Goal: Task Accomplishment & Management: Use online tool/utility

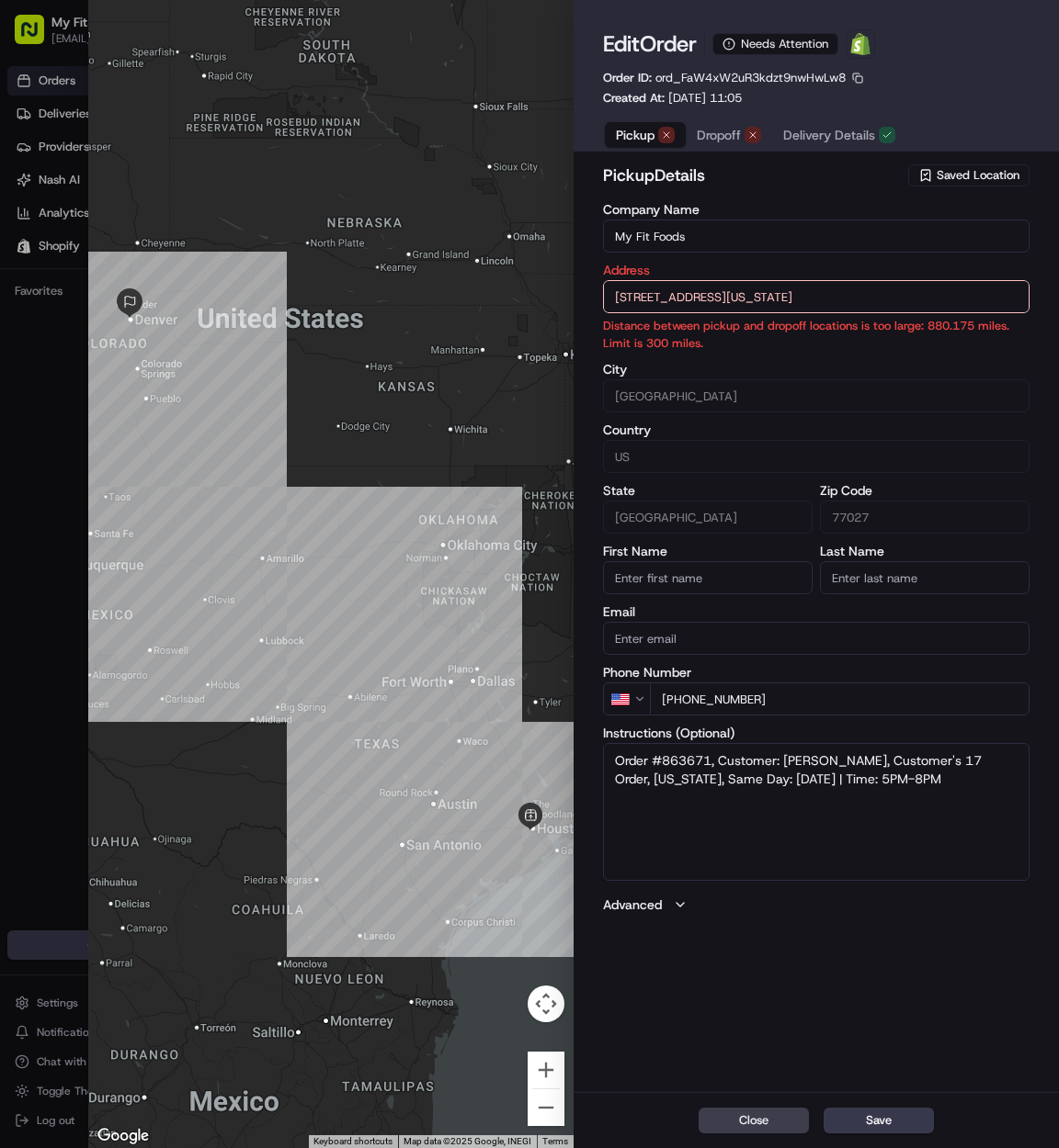
click at [960, 172] on span "Saved Location" at bounding box center [977, 175] width 83 height 17
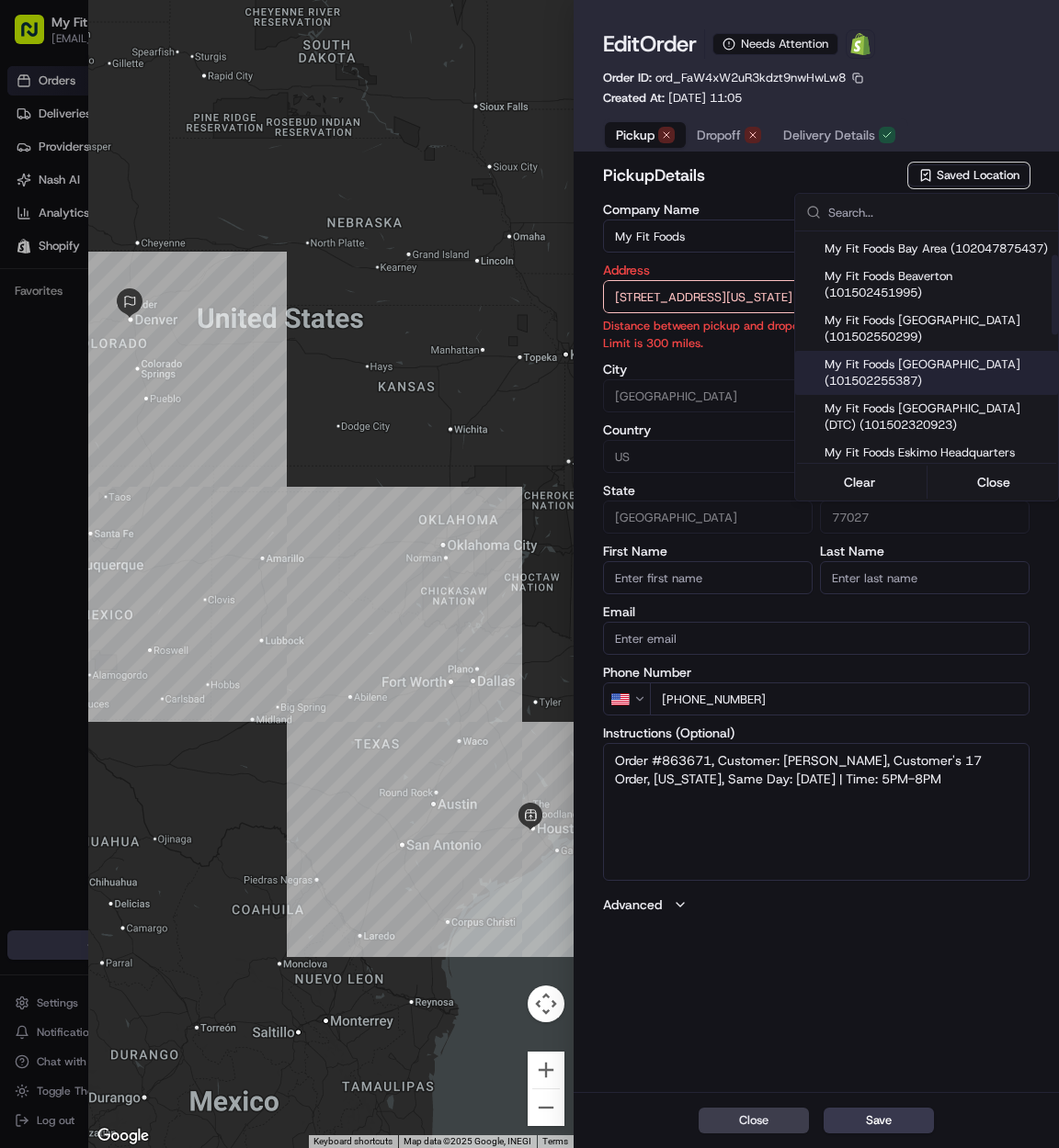
scroll to position [184, 0]
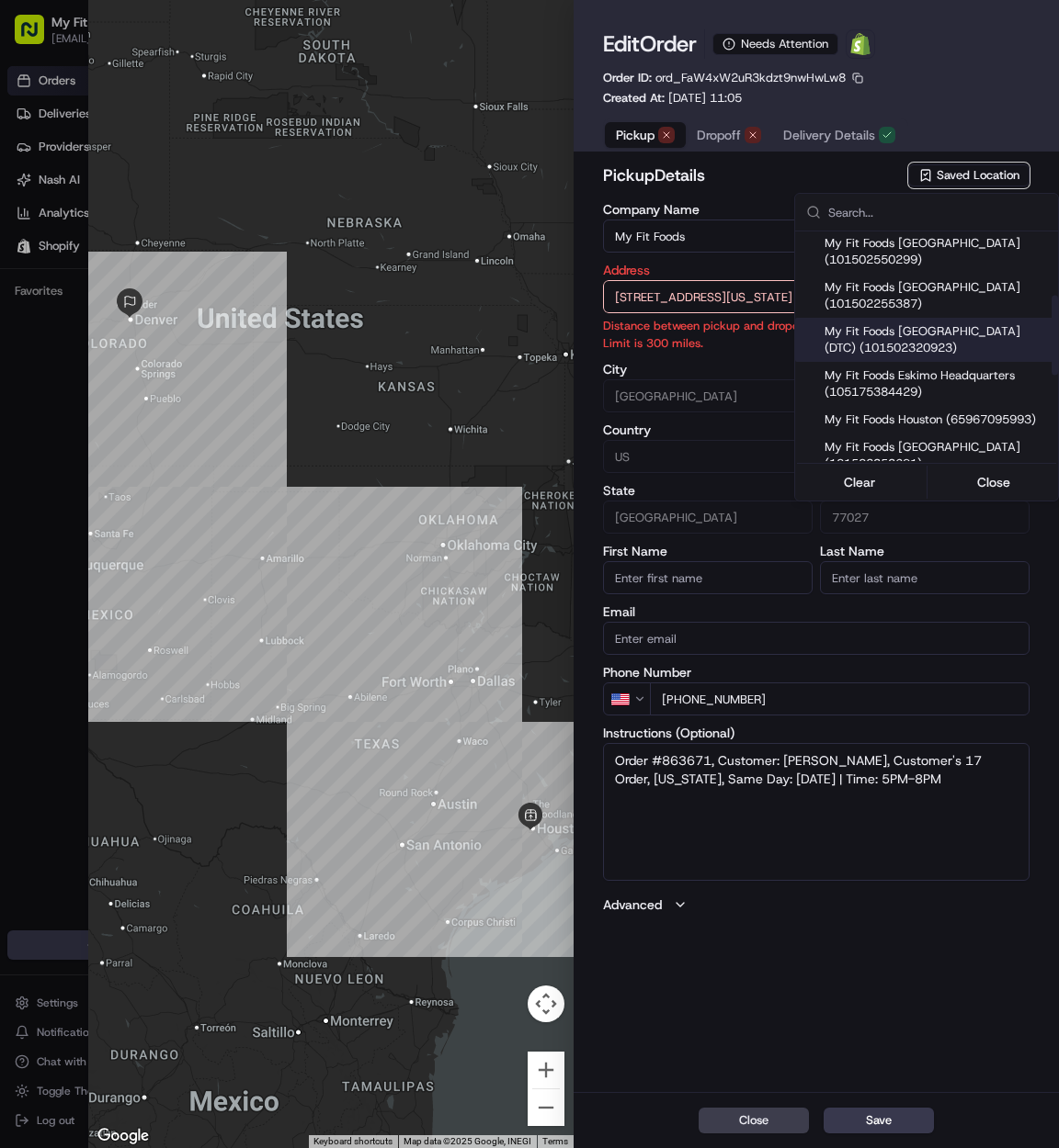
click at [932, 357] on span "My Fit Foods [GEOGRAPHIC_DATA] (DTC) (101502320923)" at bounding box center [937, 340] width 227 height 33
type input "My Fit Foods [GEOGRAPHIC_DATA] (DTC)"
type input "[STREET_ADDRESS]"
type input "[GEOGRAPHIC_DATA]"
type input "CO"
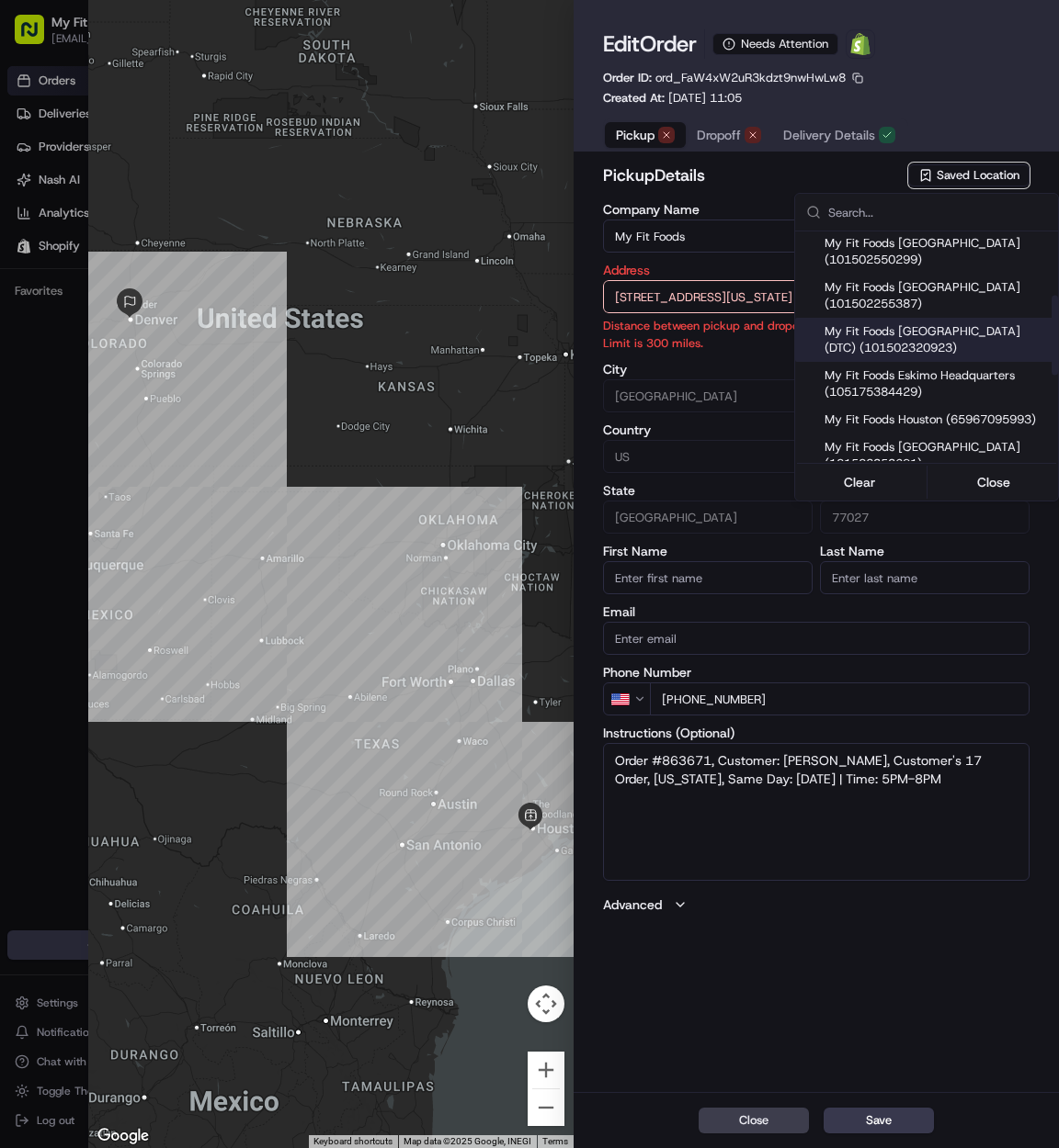
type input "80111"
type input "[PHONE_NUMBER]"
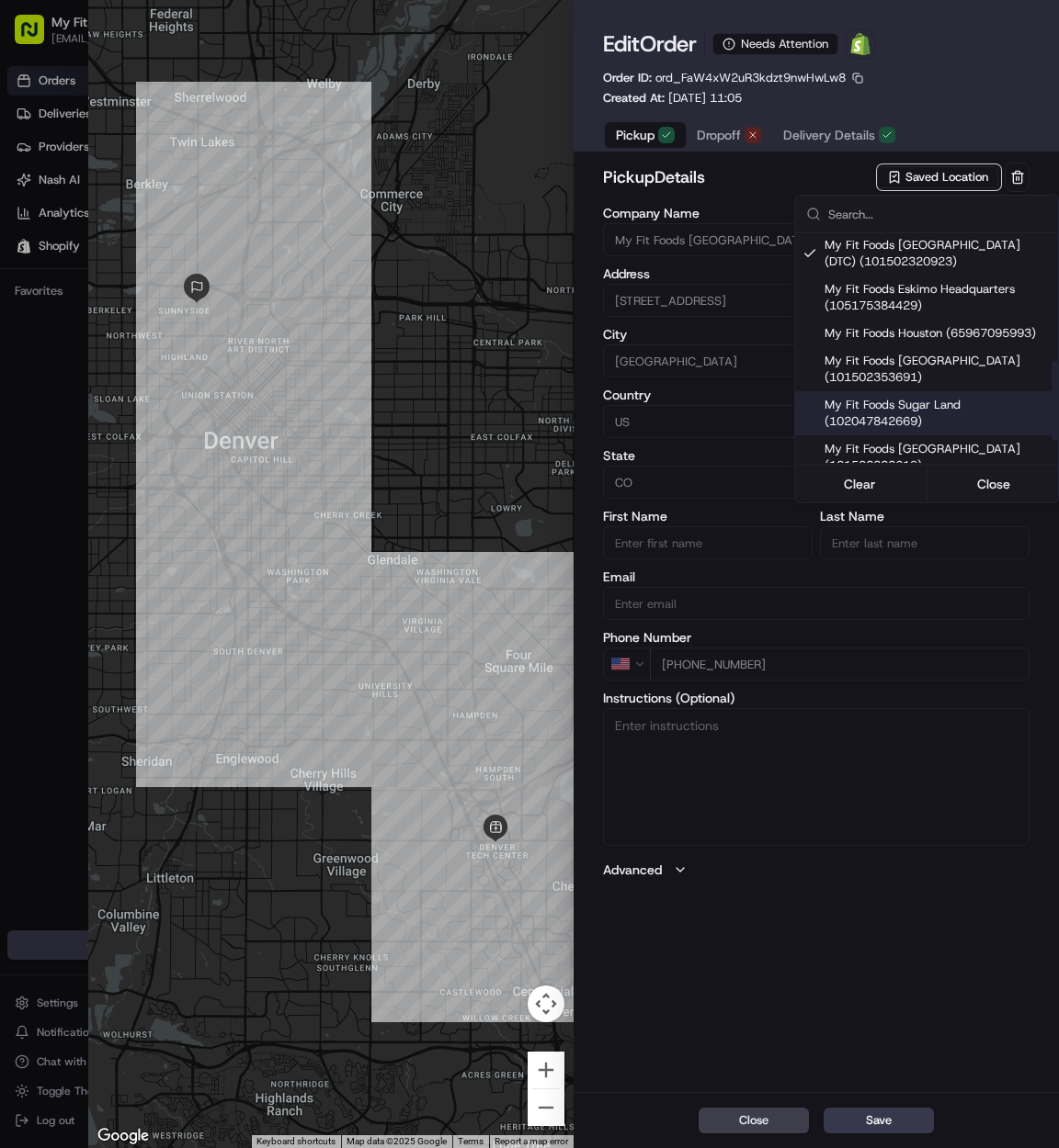
scroll to position [367, 0]
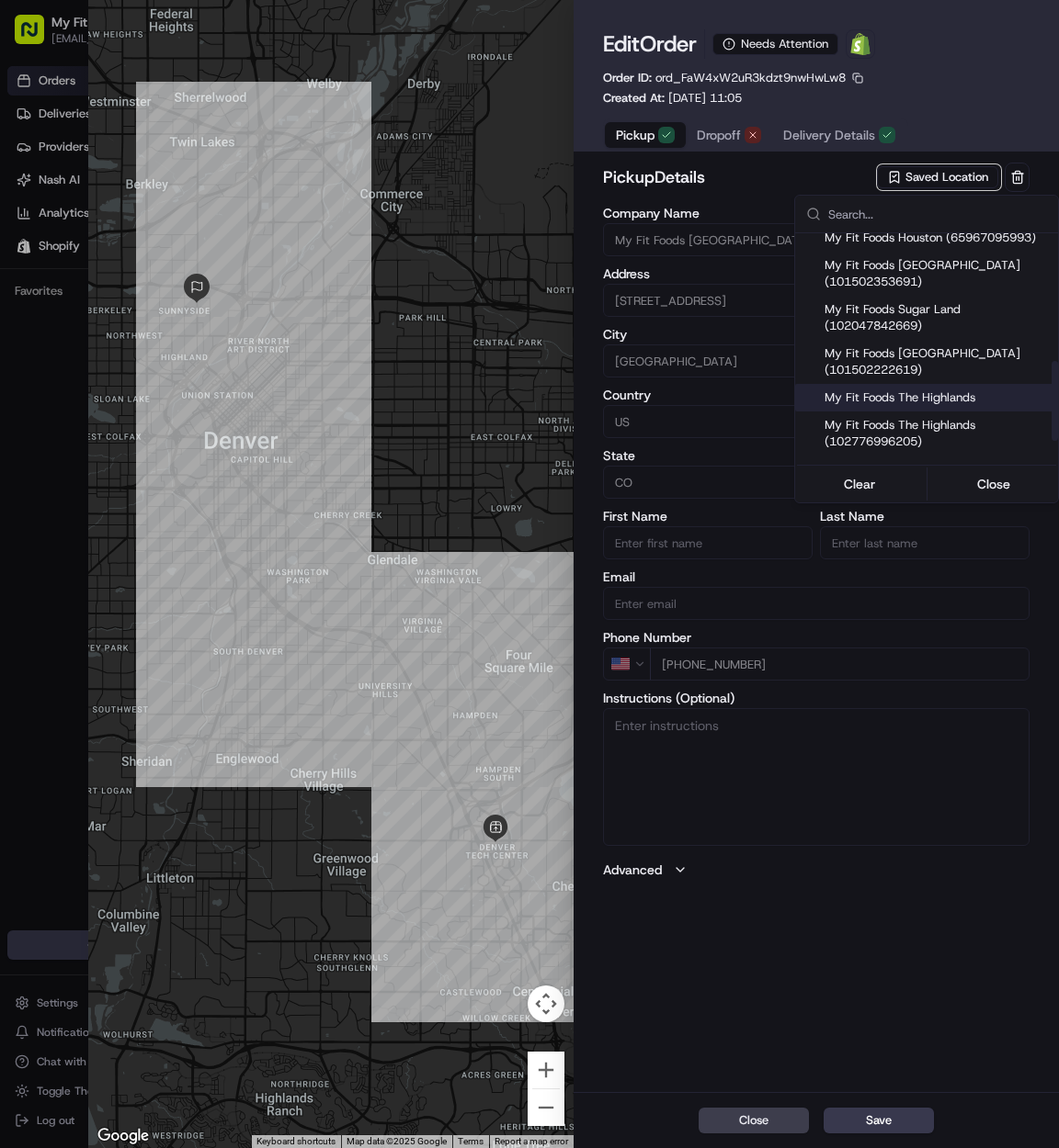
click at [964, 406] on span "My Fit Foods The Highlands" at bounding box center [937, 398] width 227 height 17
type input "My Fit Foods The Highlands"
type input "[STREET_ADDRESS][PERSON_NAME]"
type input "[GEOGRAPHIC_DATA]"
type input "80211"
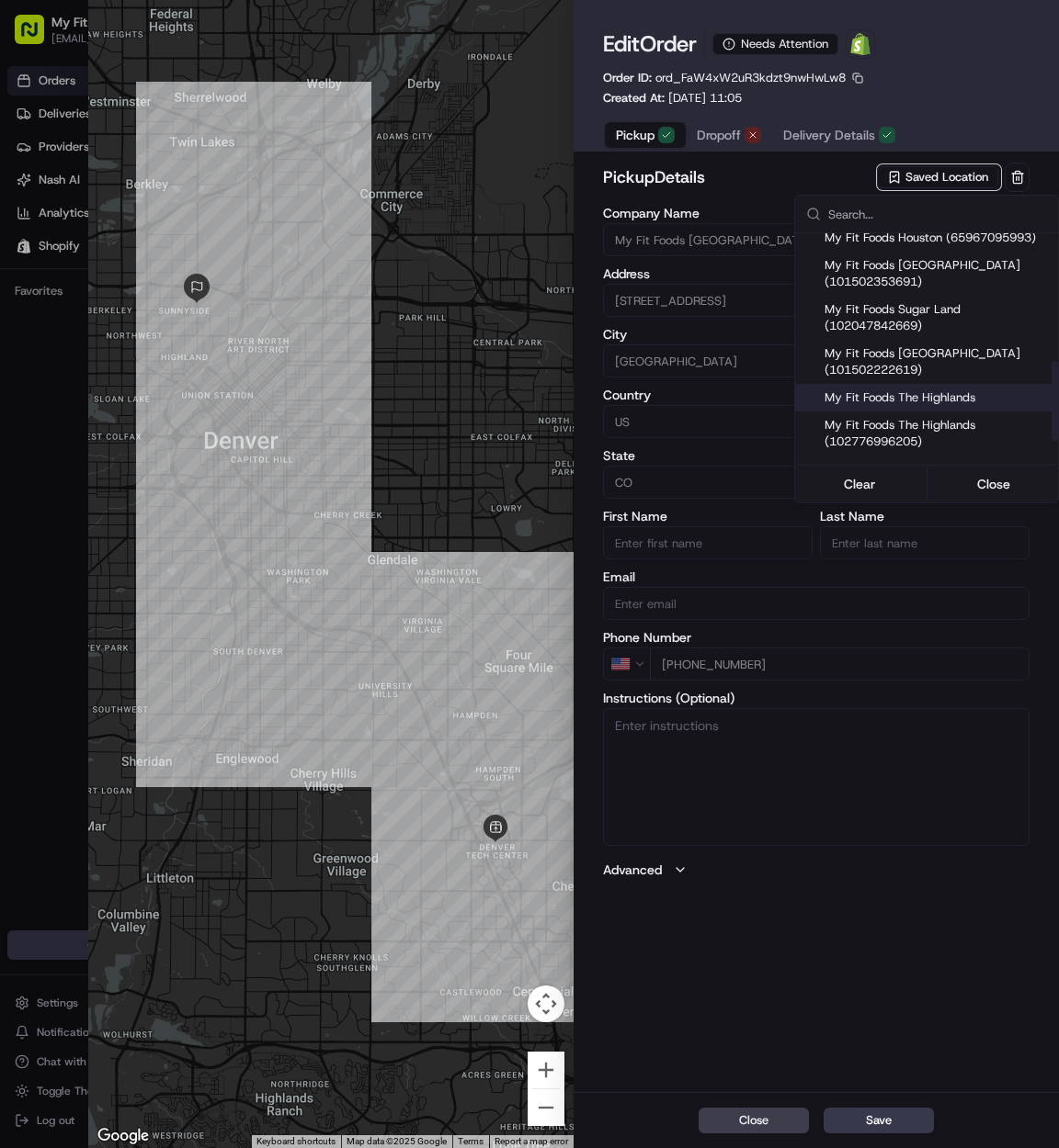
type input "[PHONE_NUMBER]"
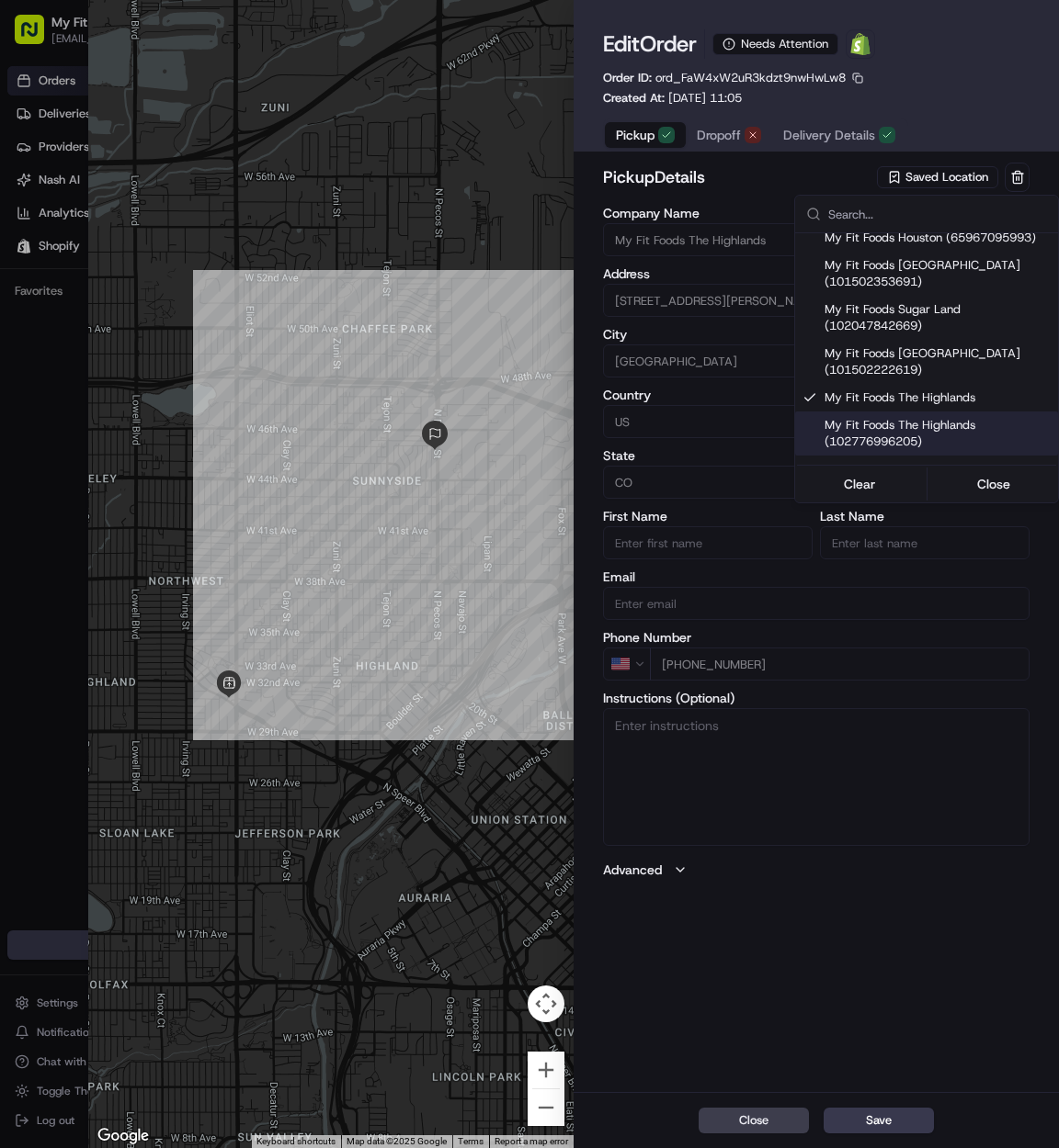
drag, startPoint x: 915, startPoint y: 942, endPoint x: 916, endPoint y: 922, distance: 20.0
click at [916, 938] on div at bounding box center [529, 574] width 1059 height 1148
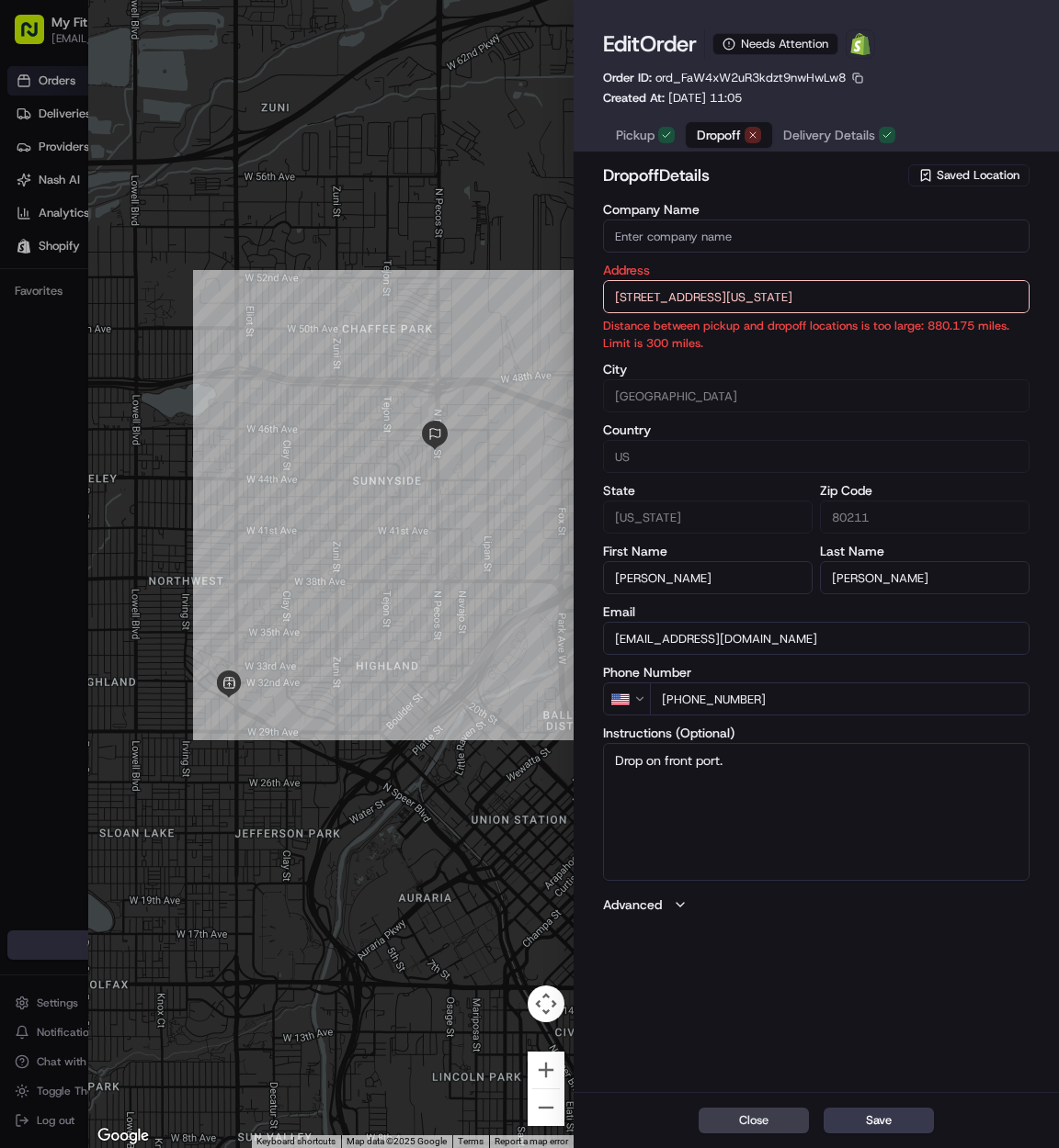
click at [729, 126] on span "Dropoff" at bounding box center [718, 134] width 44 height 18
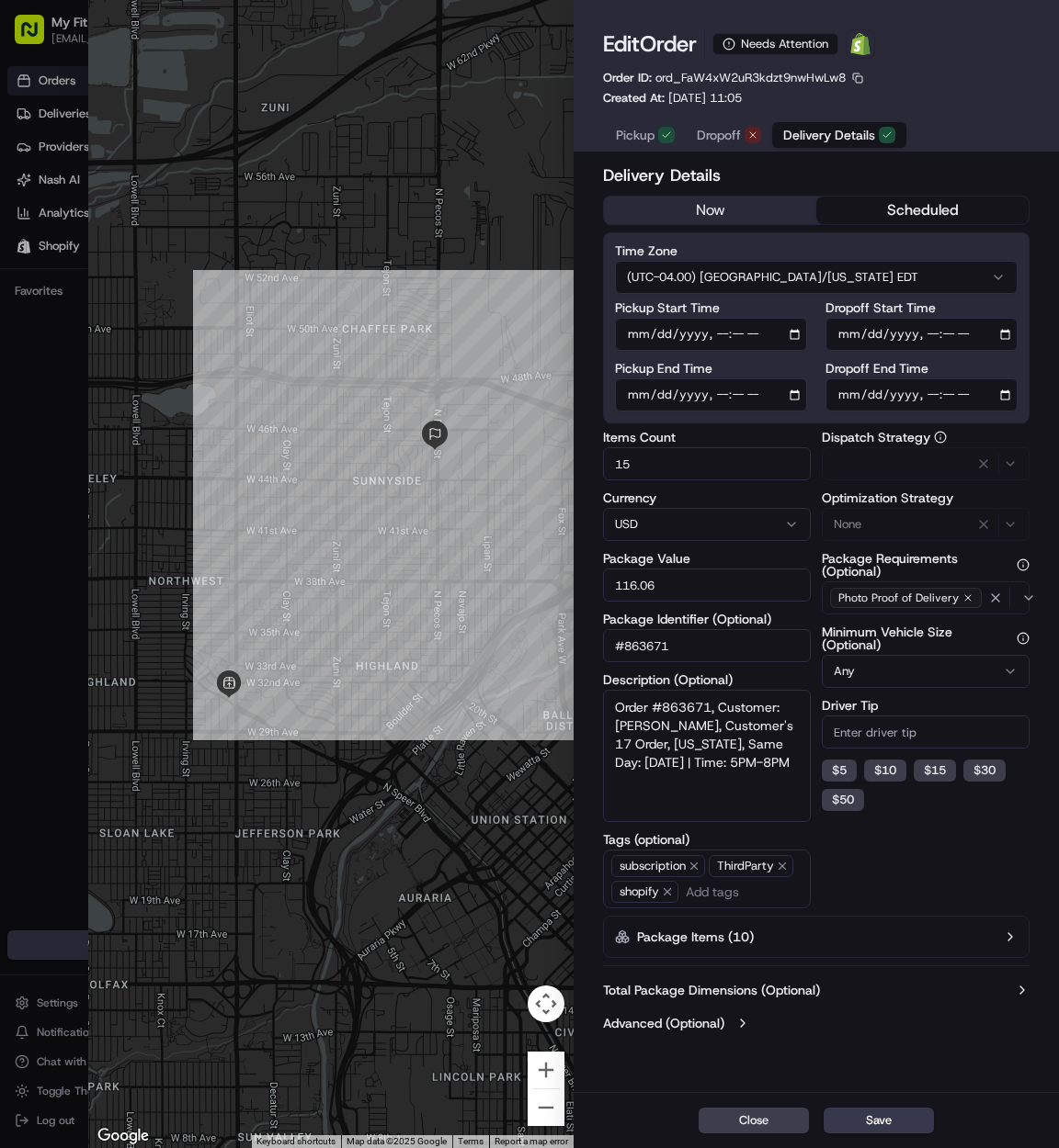
click at [832, 138] on span "Delivery Details" at bounding box center [829, 134] width 92 height 18
click at [783, 76] on span "ord_FaW4xW2uR3kdzt9nwHwLw8" at bounding box center [751, 78] width 191 height 16
click at [784, 76] on span "ord_FaW4xW2uR3kdzt9nwHwLw8" at bounding box center [751, 78] width 191 height 16
copy span "ord_FaW4xW2uR3kdzt9nwHwLw8"
click at [865, 1119] on button "Save" at bounding box center [878, 1121] width 110 height 25
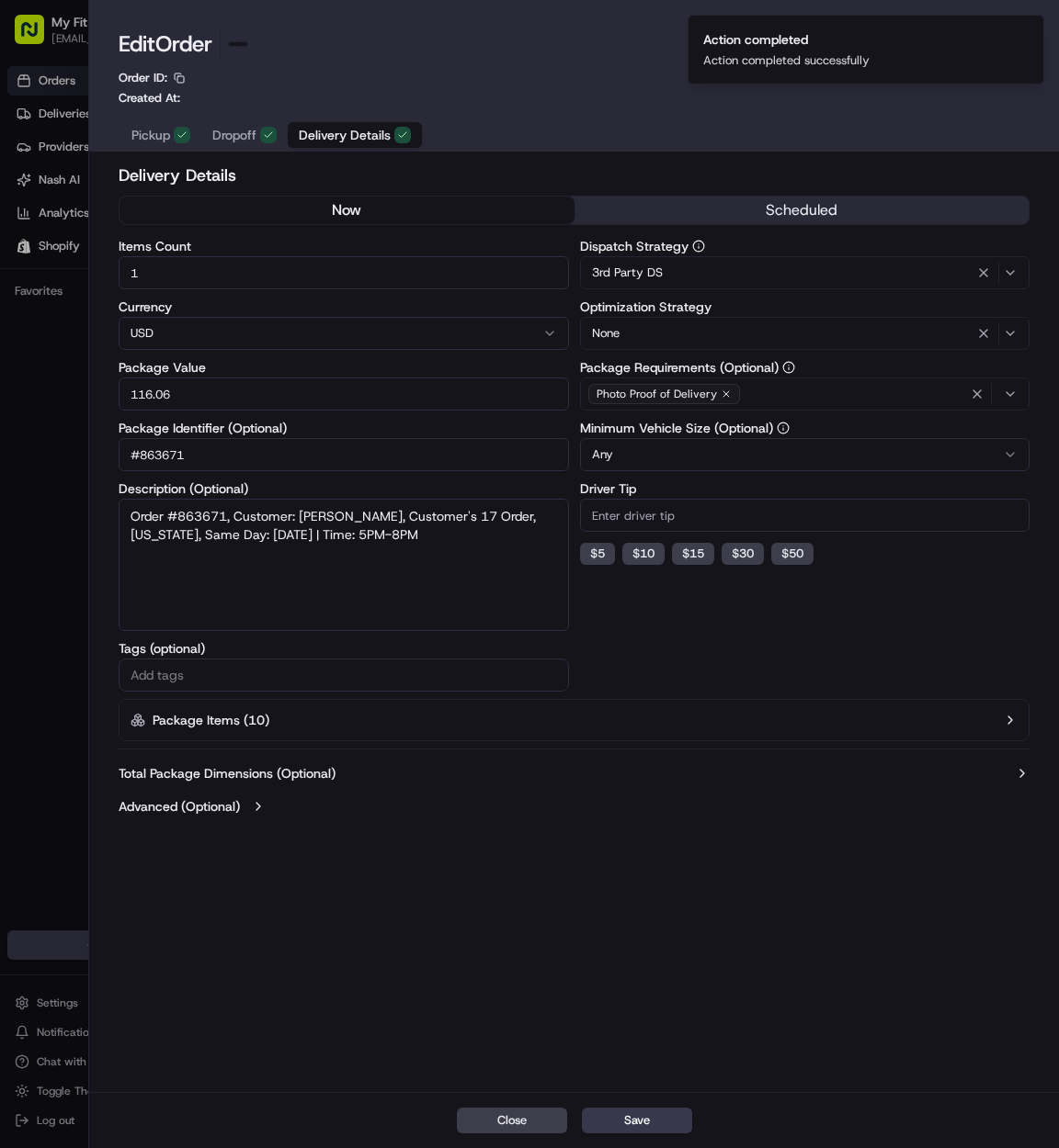
type input "1"
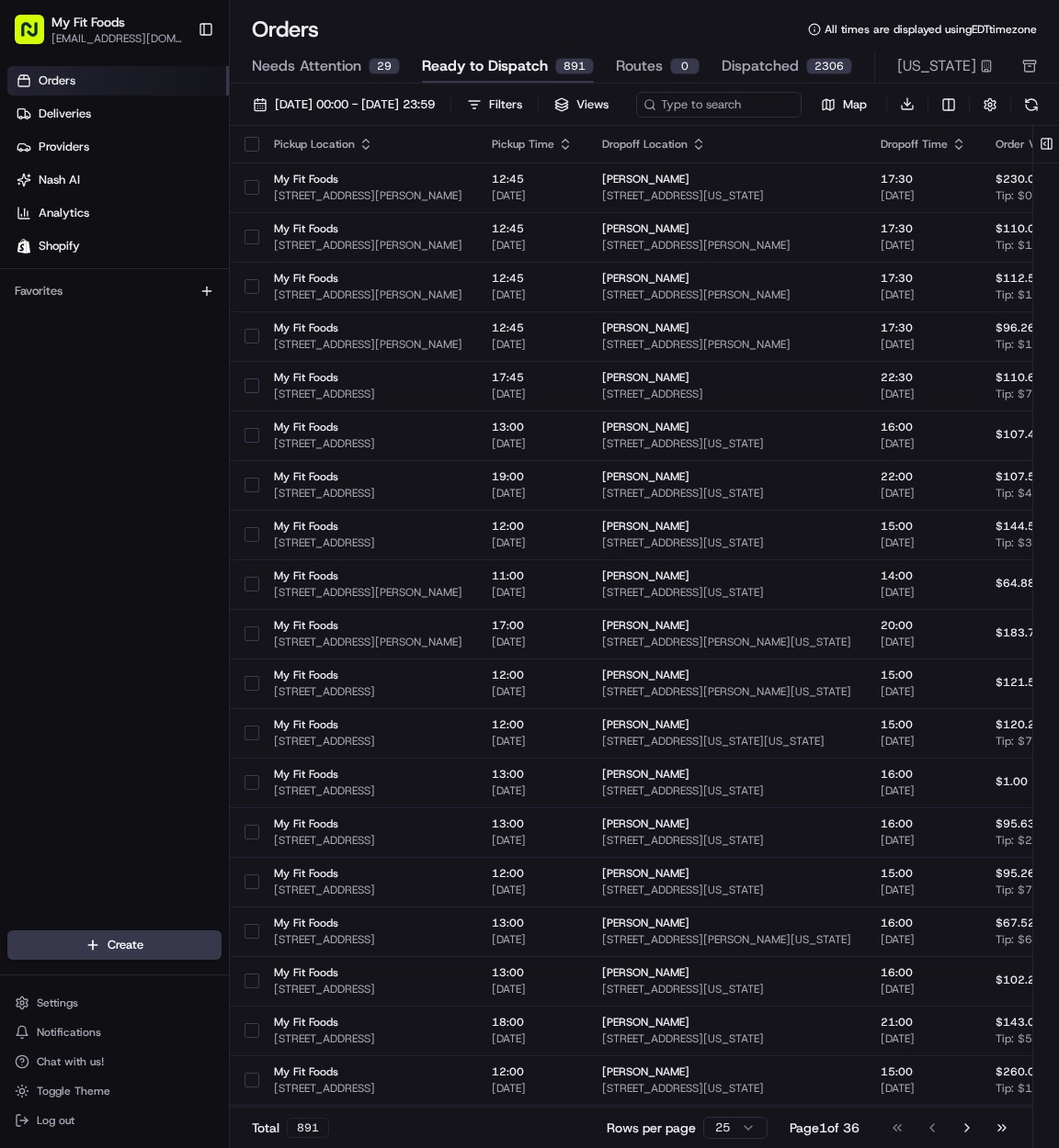
click at [348, 71] on span "Needs Attention" at bounding box center [306, 66] width 109 height 22
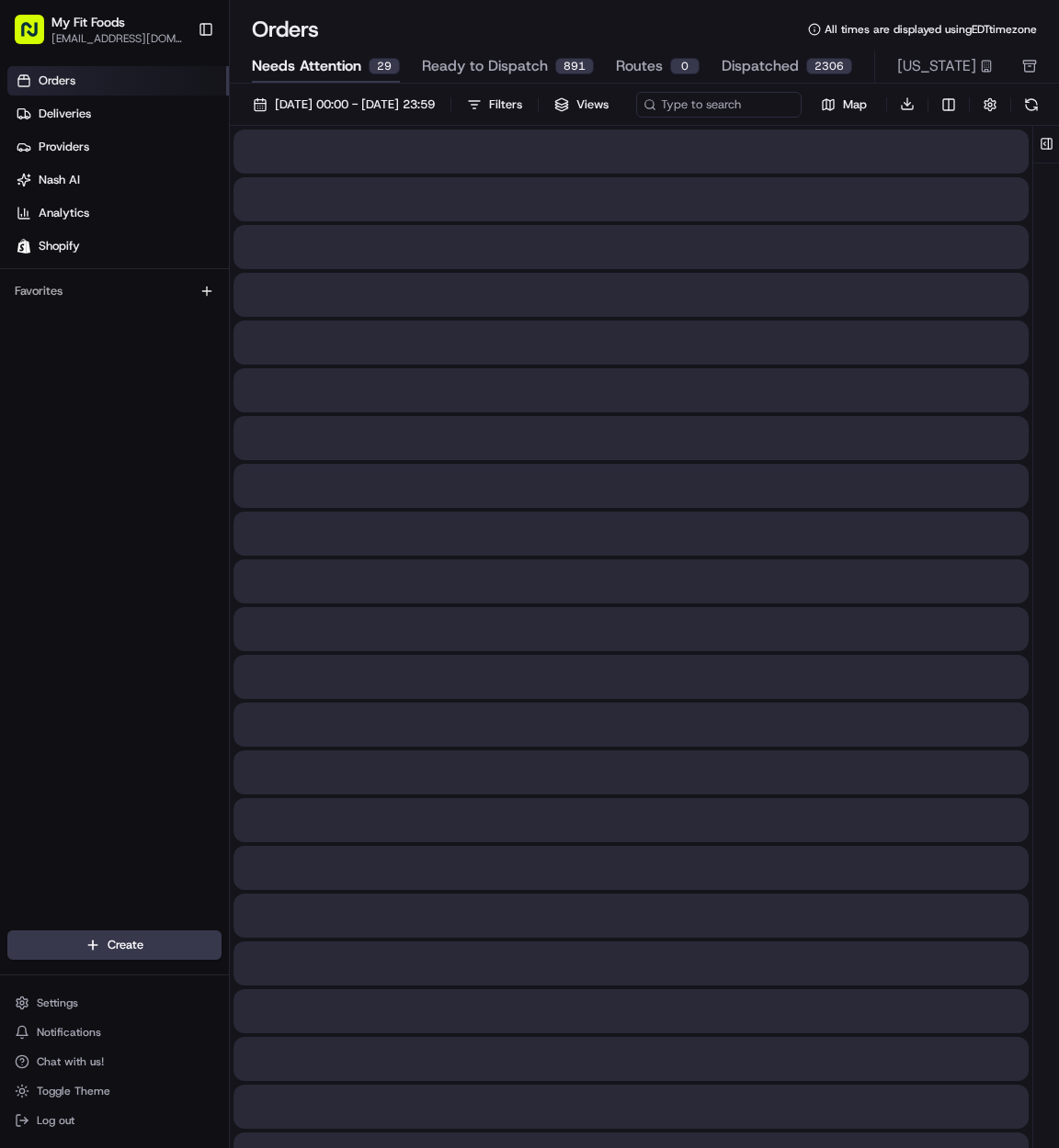
click at [441, 59] on span "Ready to Dispatch" at bounding box center [484, 66] width 125 height 22
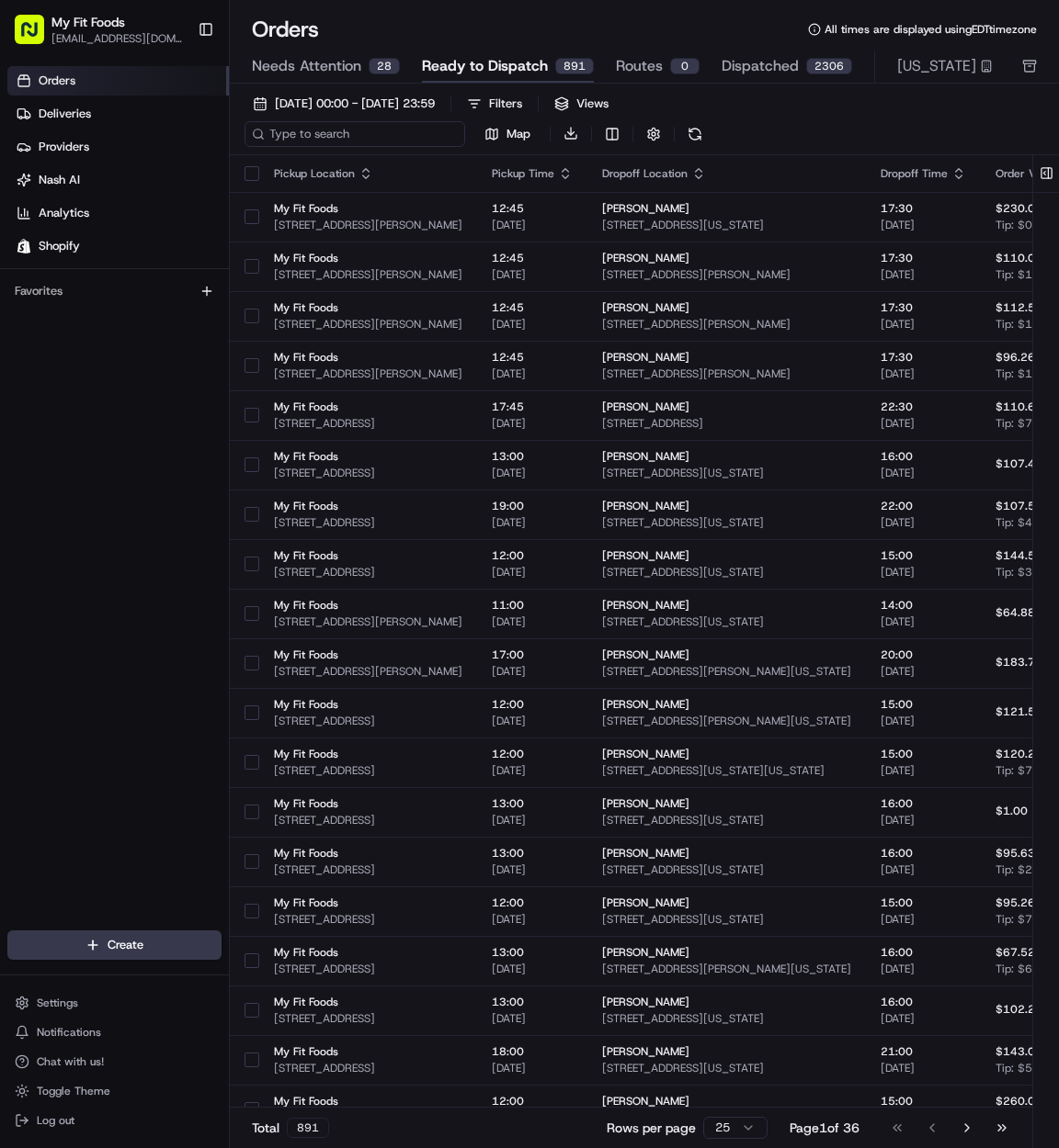
click at [370, 131] on input at bounding box center [354, 134] width 221 height 25
paste input "ord_FaW4xW2uR3kdzt9nwHwLw8"
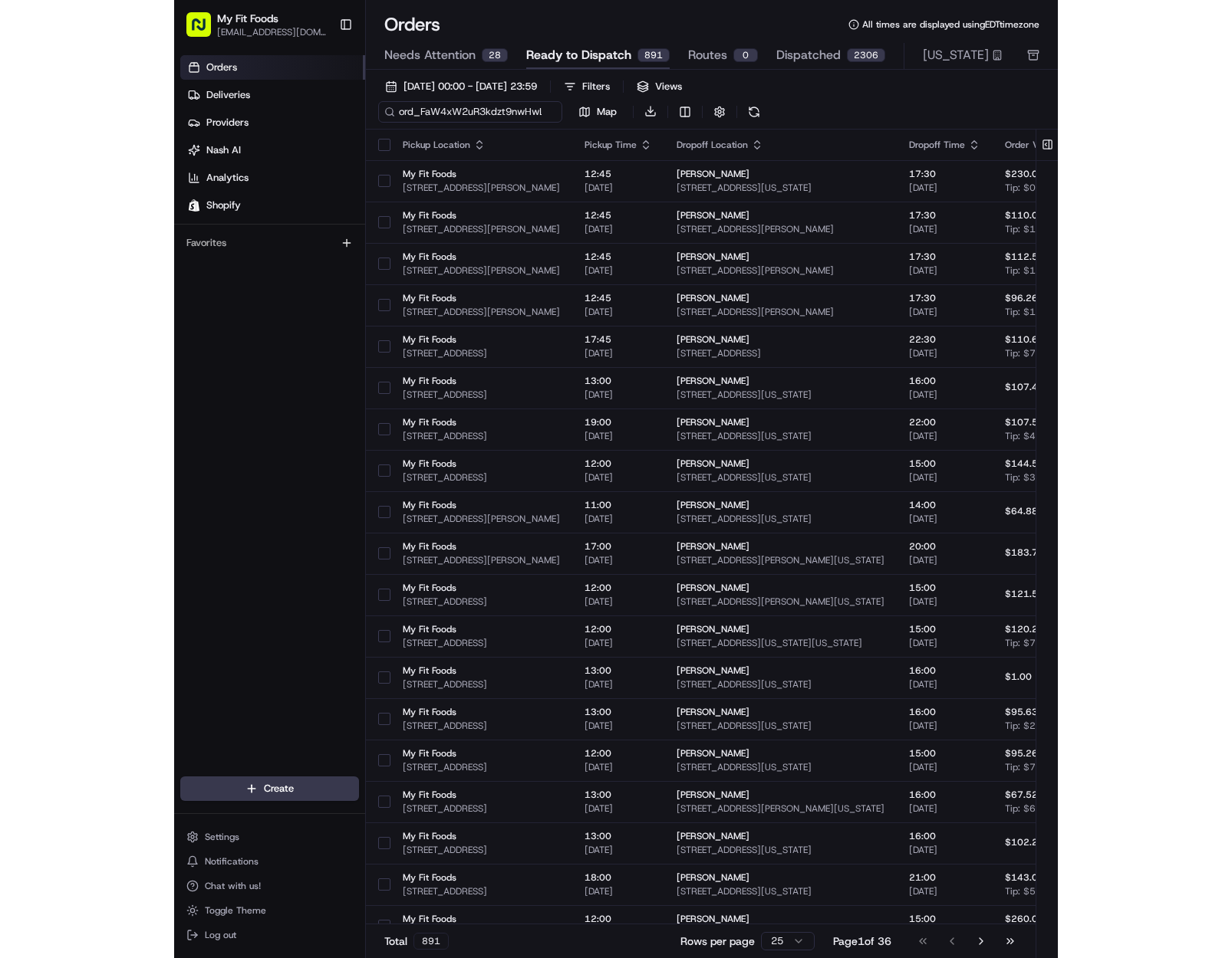
scroll to position [0, 19]
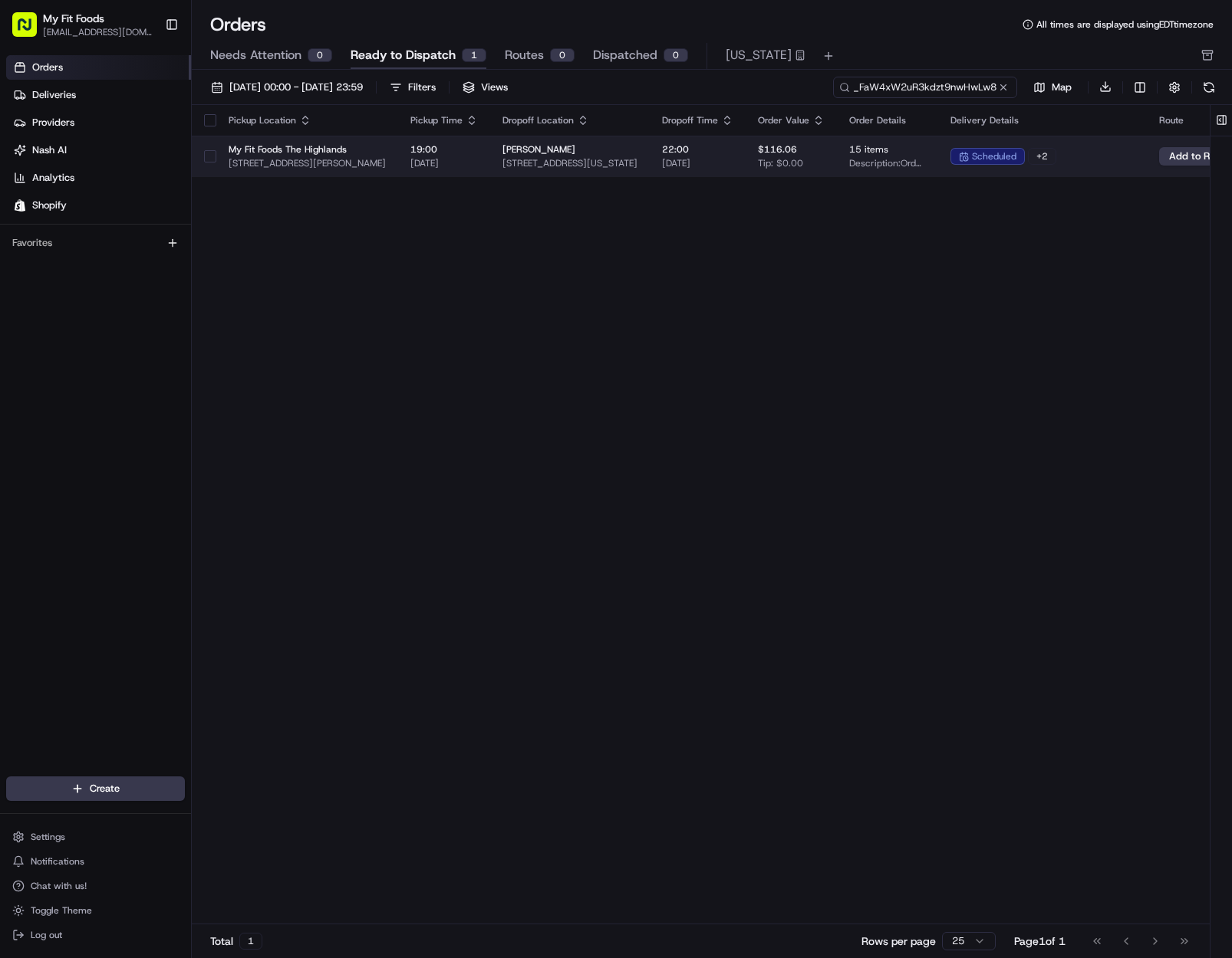
type input "ord_FaW4xW2uR3kdzt9nwHwLw8"
click at [212, 151] on button "button" at bounding box center [209, 156] width 12 height 12
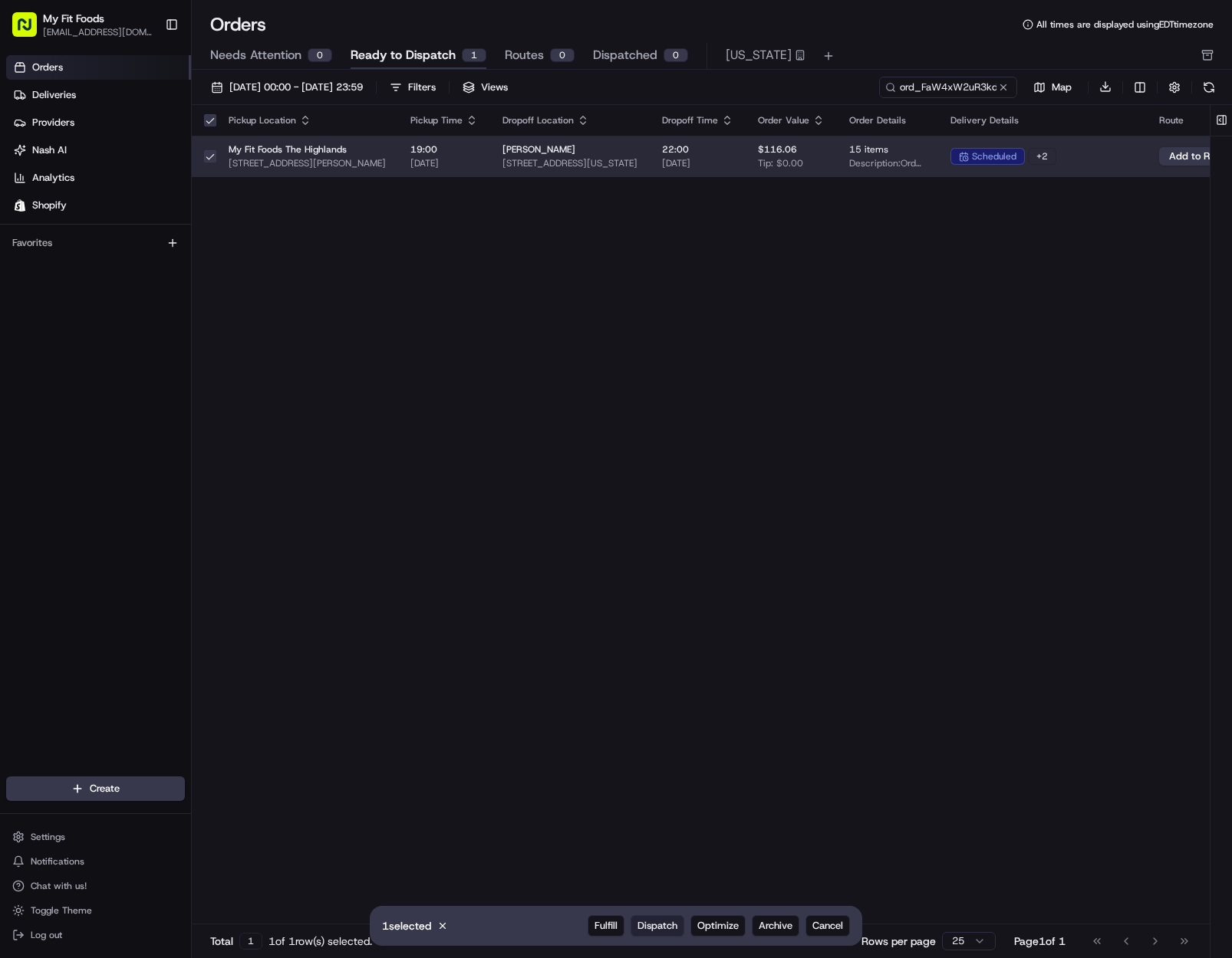
click at [659, 926] on span "Dispatch" at bounding box center [657, 926] width 40 height 14
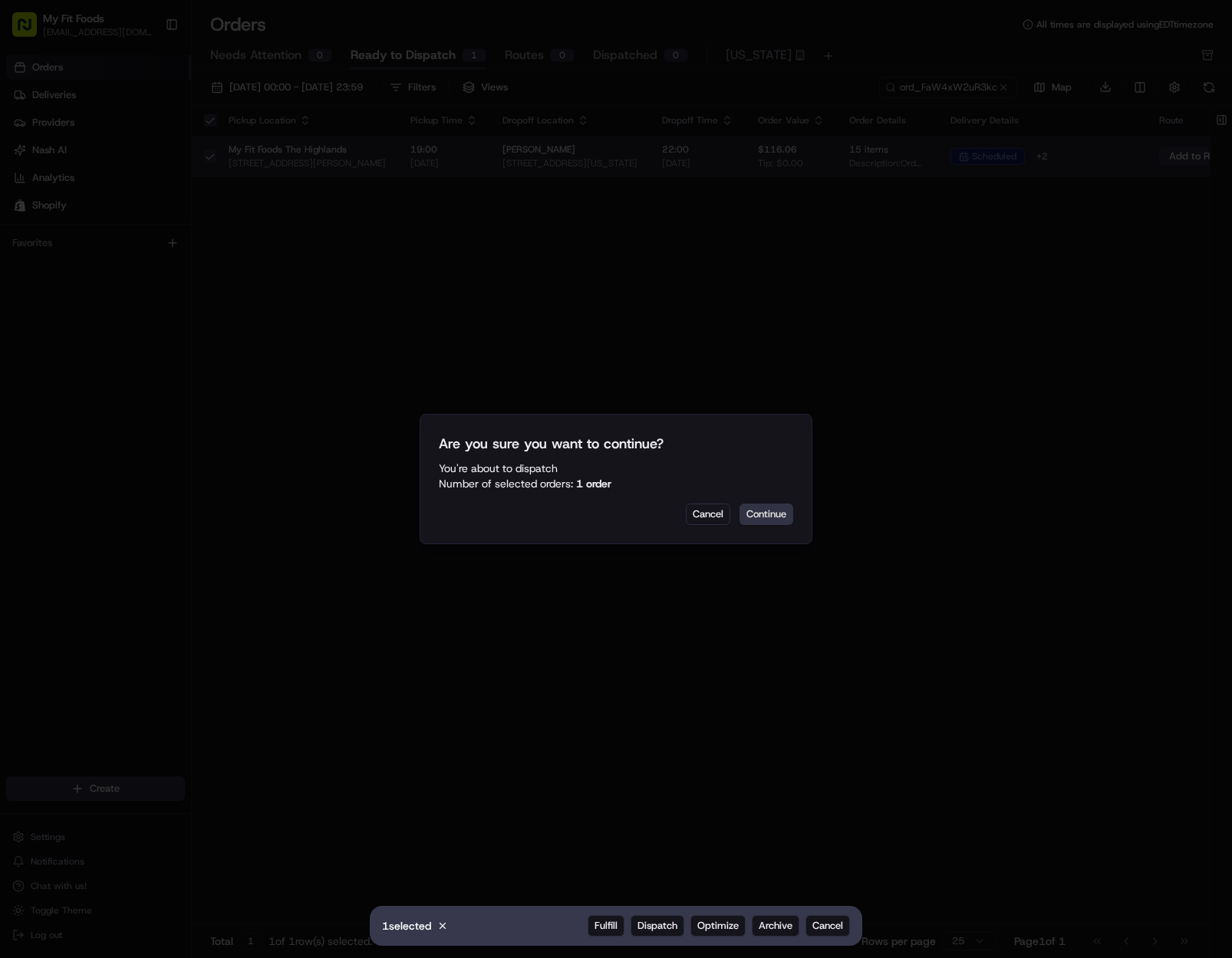
click at [755, 510] on button "Continue" at bounding box center [766, 514] width 54 height 21
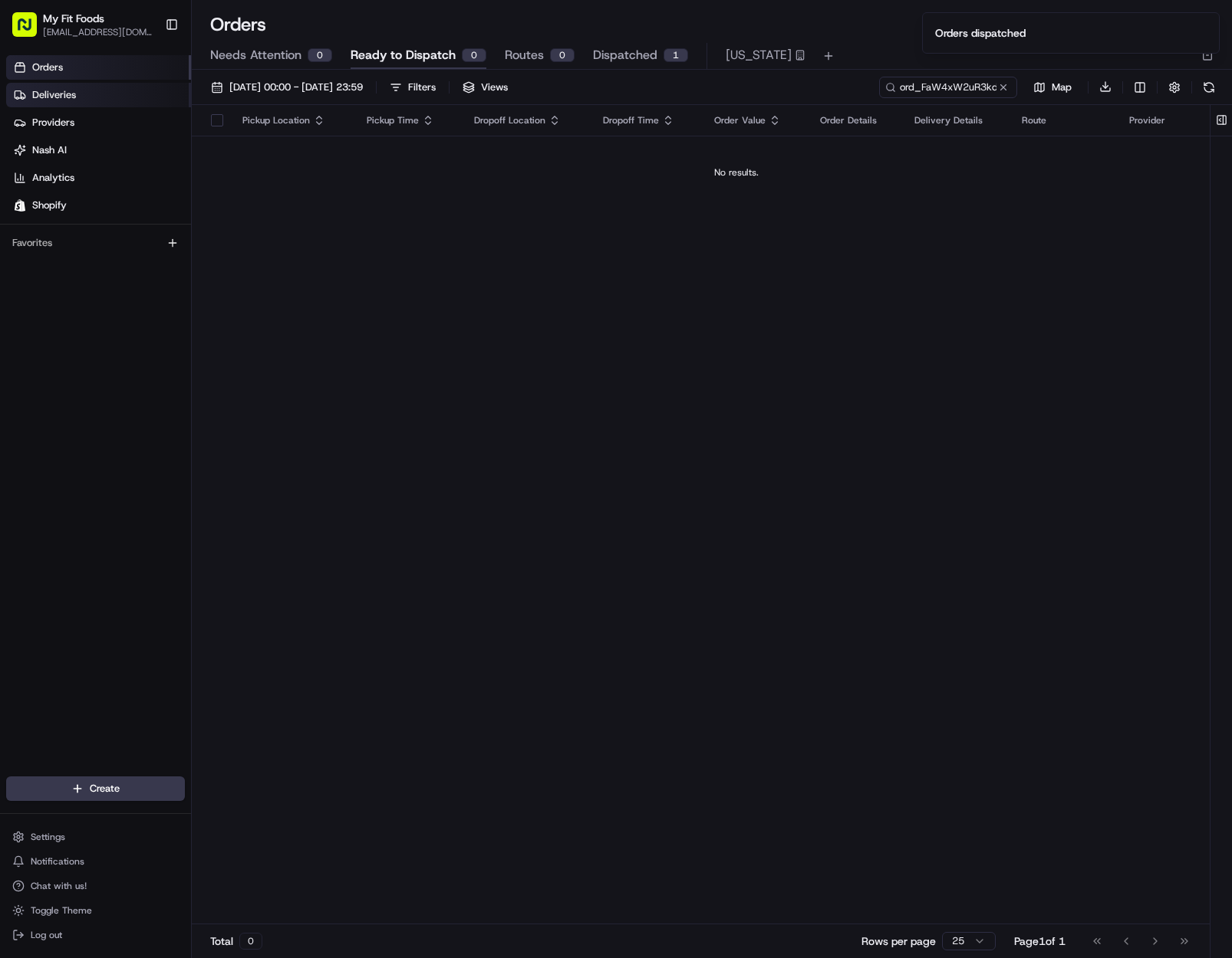
click at [89, 89] on link "Deliveries" at bounding box center [99, 95] width 185 height 24
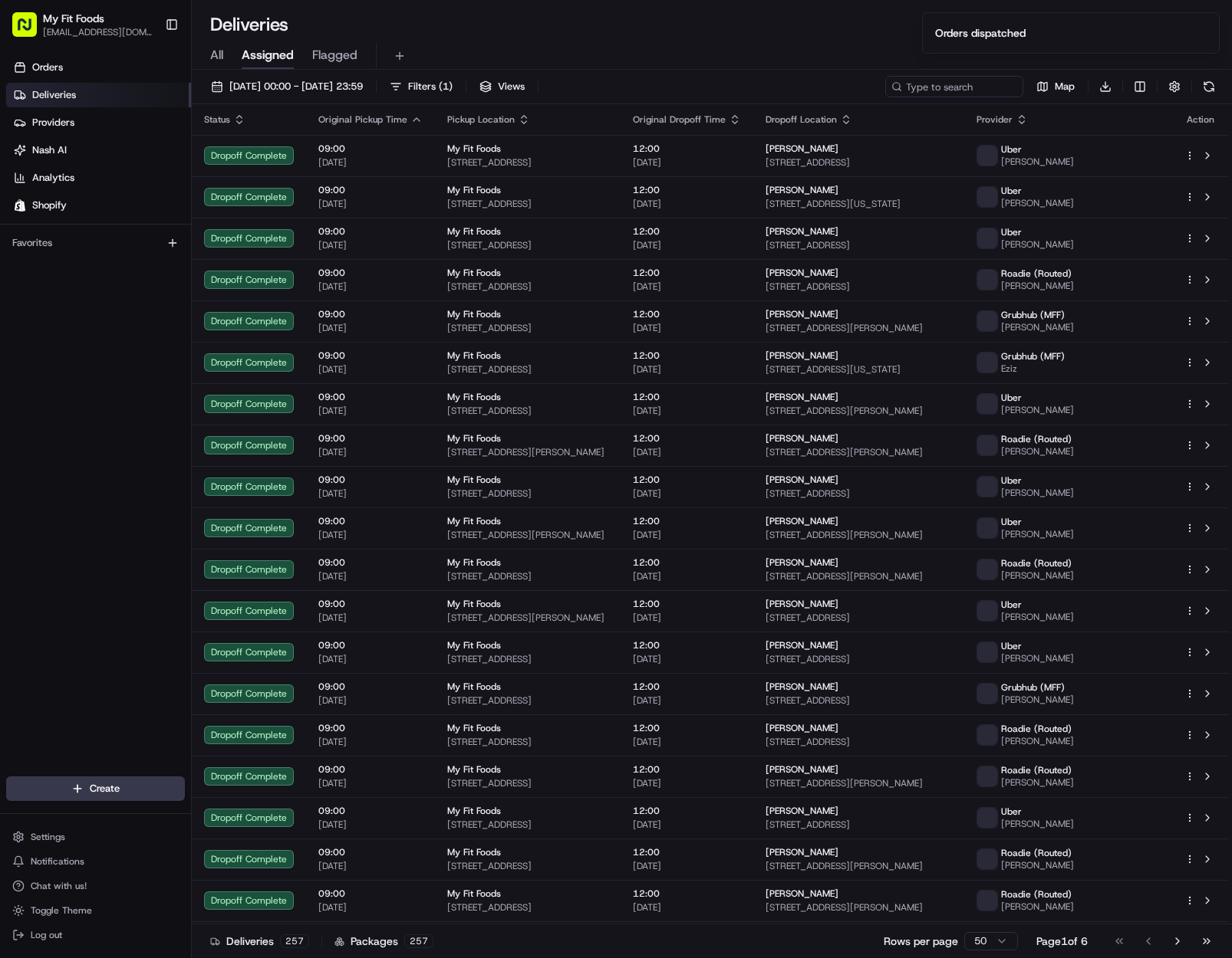
click at [227, 63] on div "All Assigned Flagged" at bounding box center [712, 56] width 1040 height 27
click at [209, 58] on div "All Assigned Flagged" at bounding box center [712, 56] width 1040 height 27
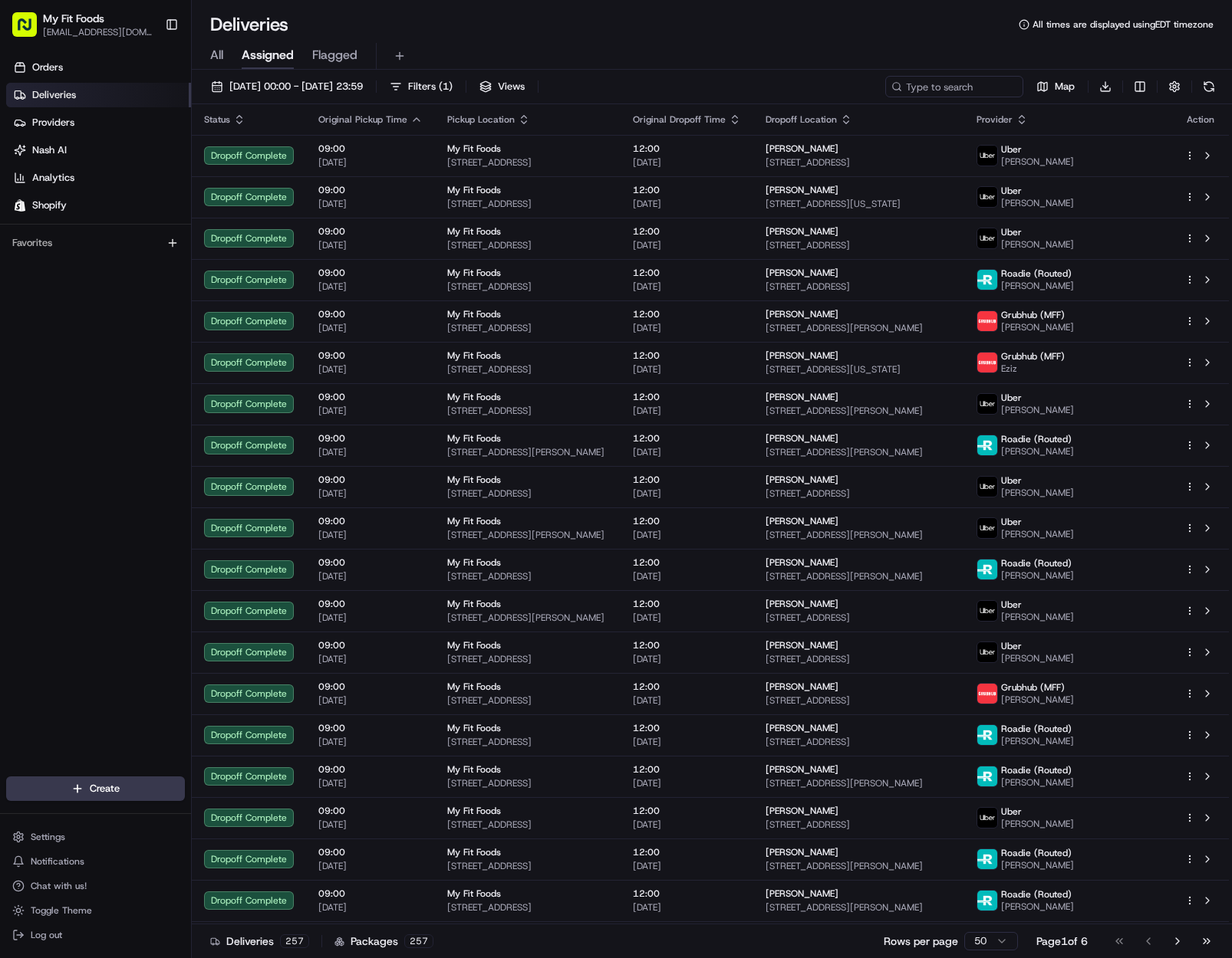
click at [212, 53] on span "All" at bounding box center [217, 55] width 13 height 19
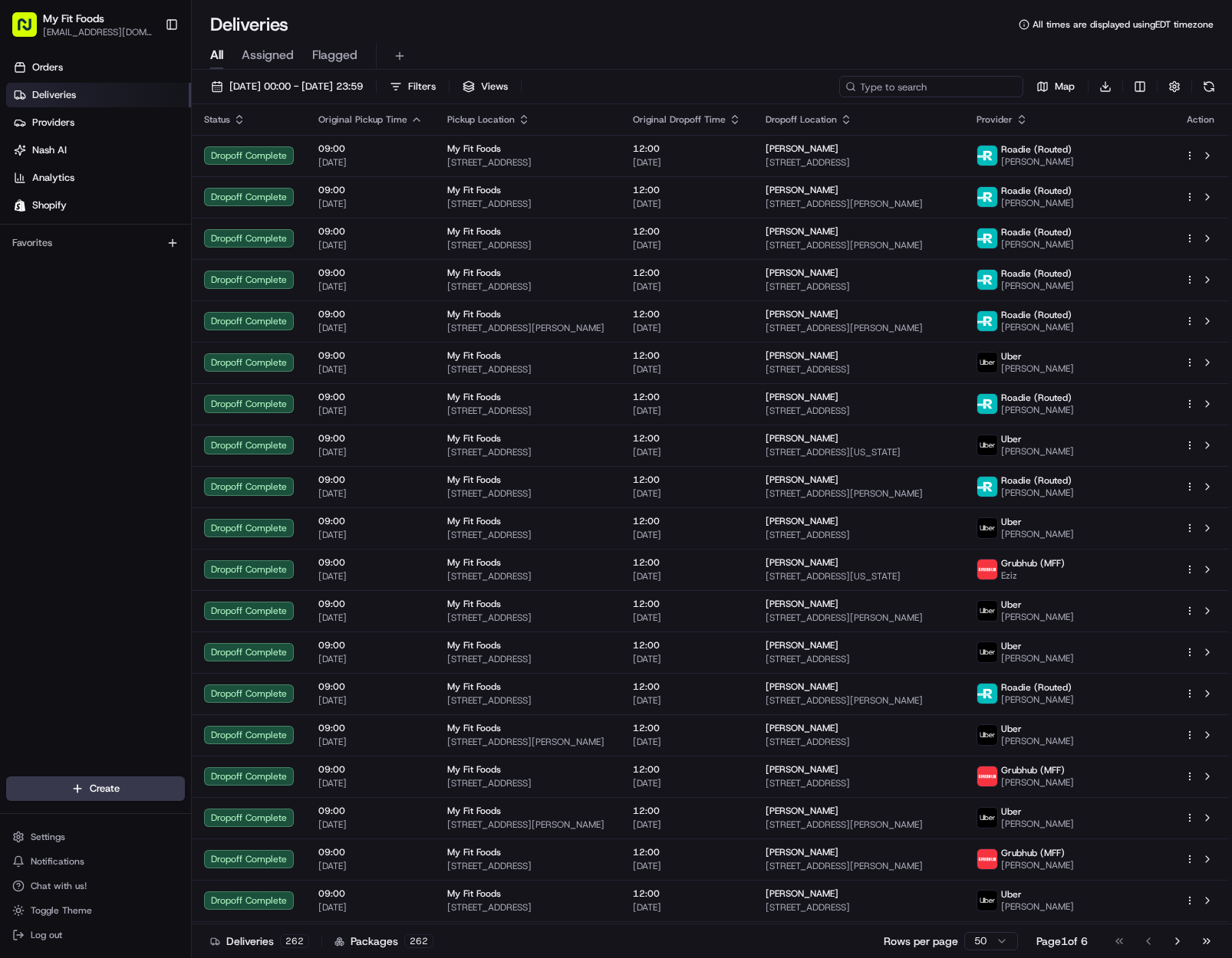
click at [943, 84] on input at bounding box center [931, 87] width 184 height 21
paste input "ord_FaW4xW2uR3kdzt9nwHwLw8"
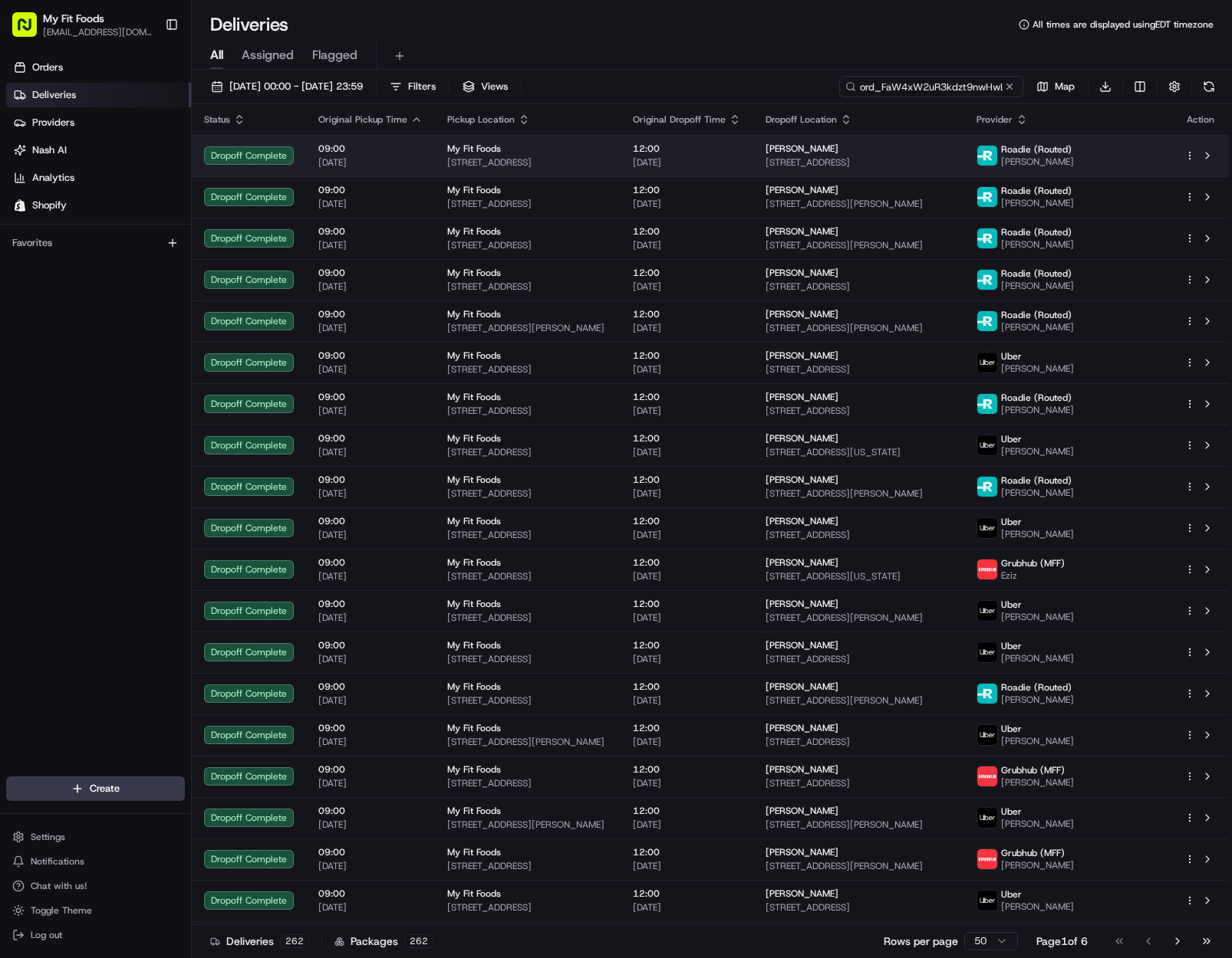
scroll to position [0, 19]
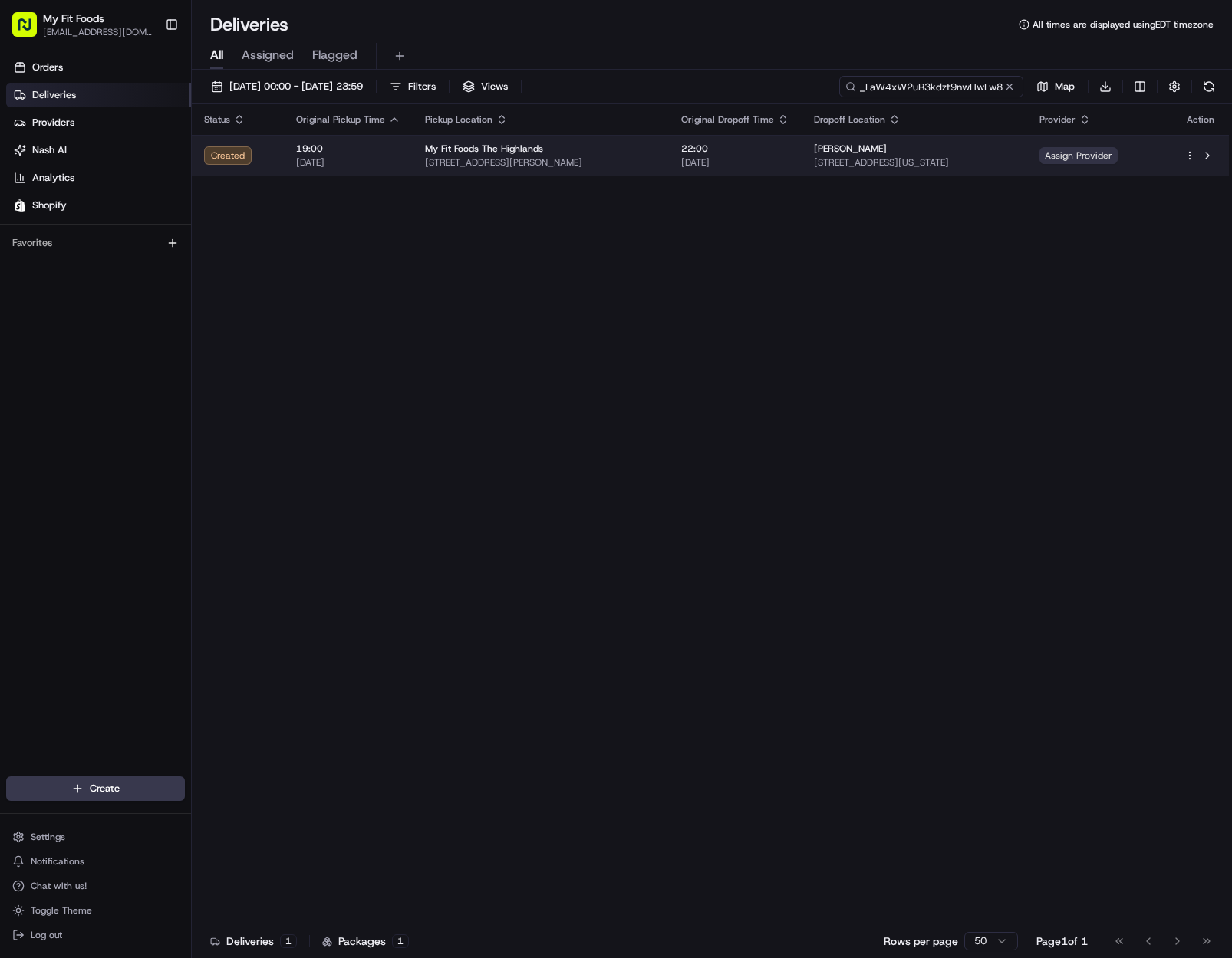
type input "ord_FaW4xW2uR3kdzt9nwHwLw8"
click at [1089, 162] on span "Assign Provider" at bounding box center [1079, 155] width 78 height 17
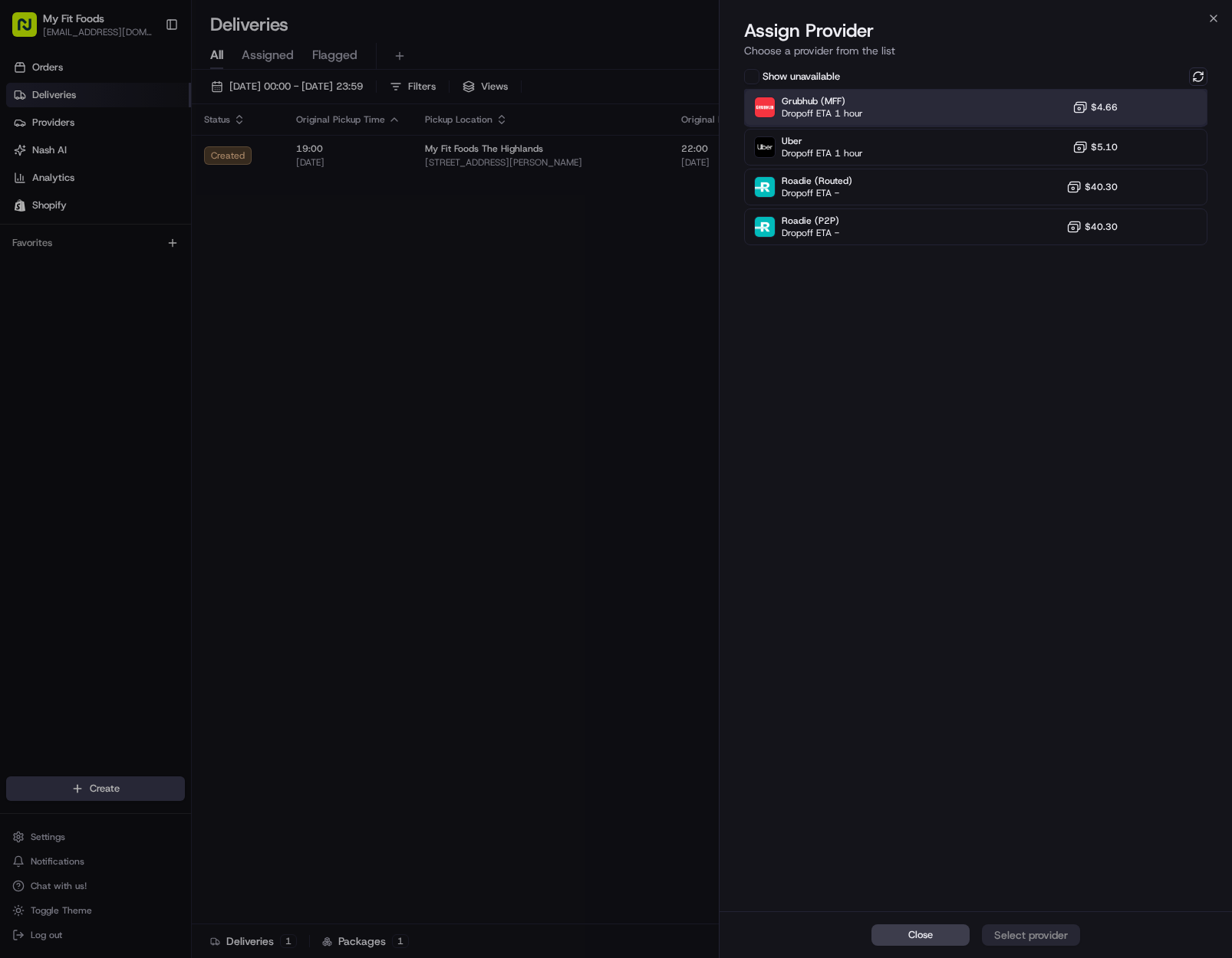
click at [963, 113] on div "Grubhub (MFF) Dropoff ETA 1 hour $4.66" at bounding box center [976, 107] width 463 height 37
click at [1027, 933] on div "Assign Provider" at bounding box center [1031, 935] width 75 height 15
click at [1070, 413] on div "Show unavailable Grubhub (MFF) Dropoff ETA 1 hour $4.66 Uber Dropoff ETA 1 hour…" at bounding box center [976, 488] width 512 height 847
